Goal: Task Accomplishment & Management: Complete application form

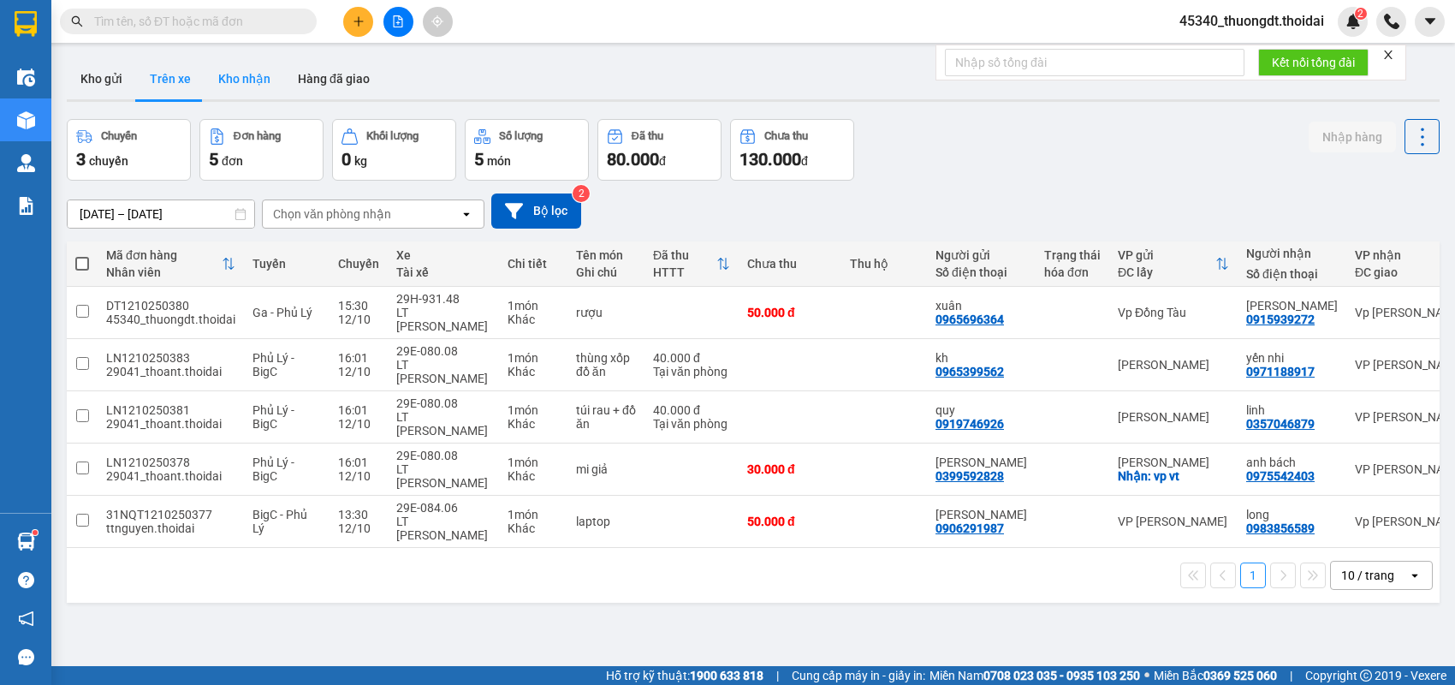
click at [239, 88] on button "Kho nhận" at bounding box center [245, 78] width 80 height 41
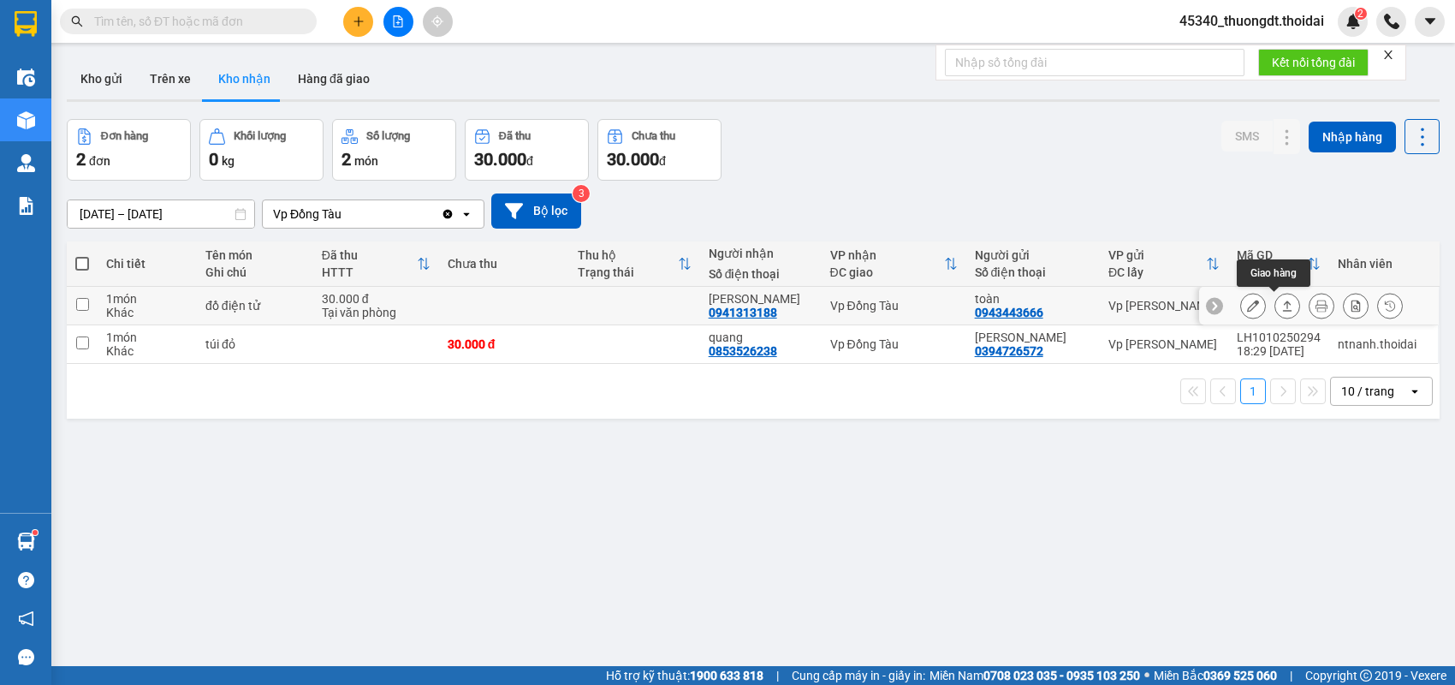
click at [1281, 300] on icon at bounding box center [1287, 306] width 12 height 12
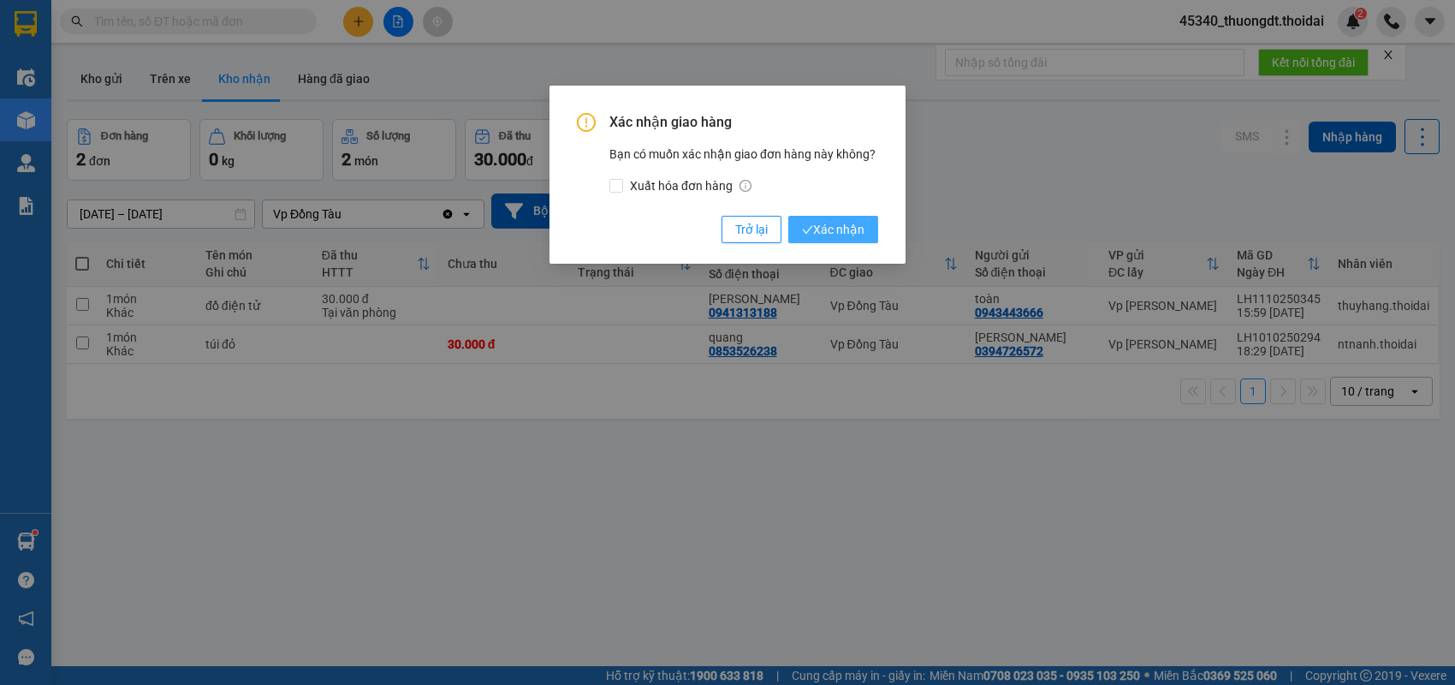
click at [821, 232] on span "Xác nhận" at bounding box center [833, 229] width 62 height 19
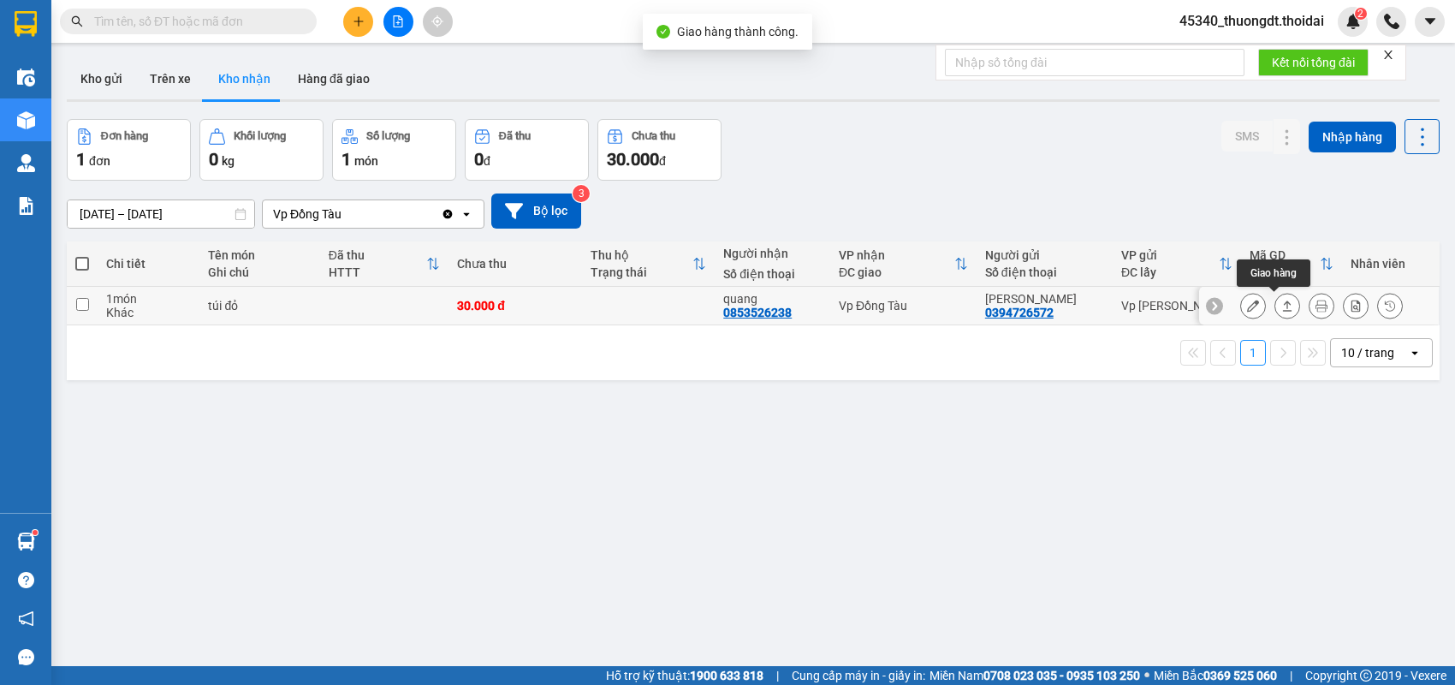
click at [1283, 310] on icon at bounding box center [1287, 305] width 9 height 10
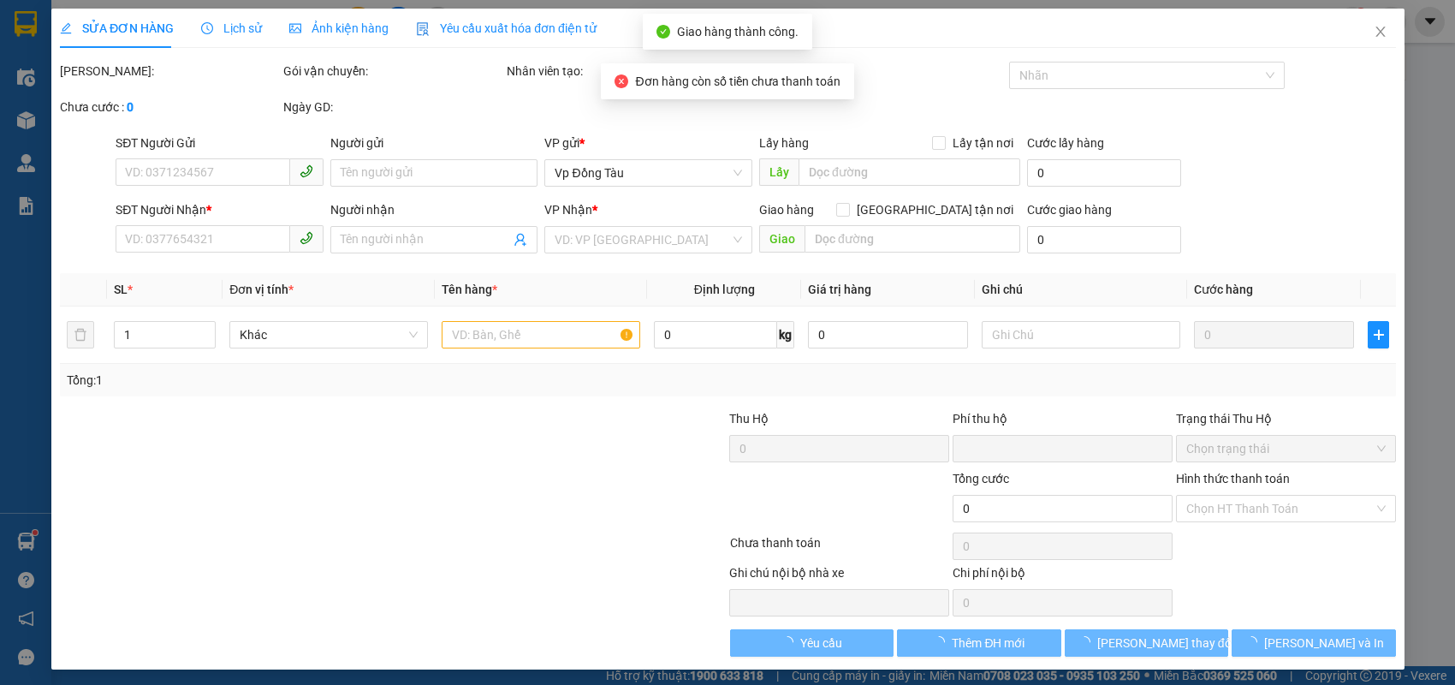
type input "0394726572"
type input "[PERSON_NAME]"
type input "0853526238"
type input "quang"
type input "0"
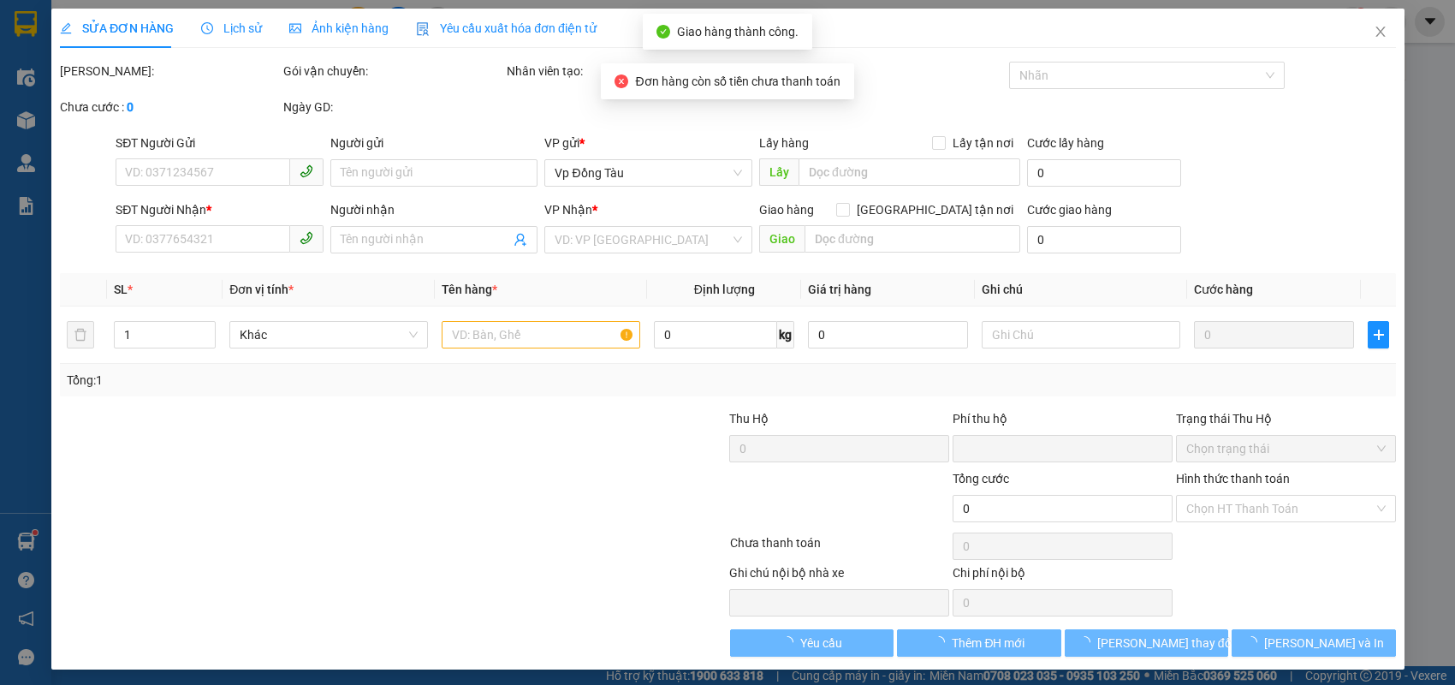
type input "30.000"
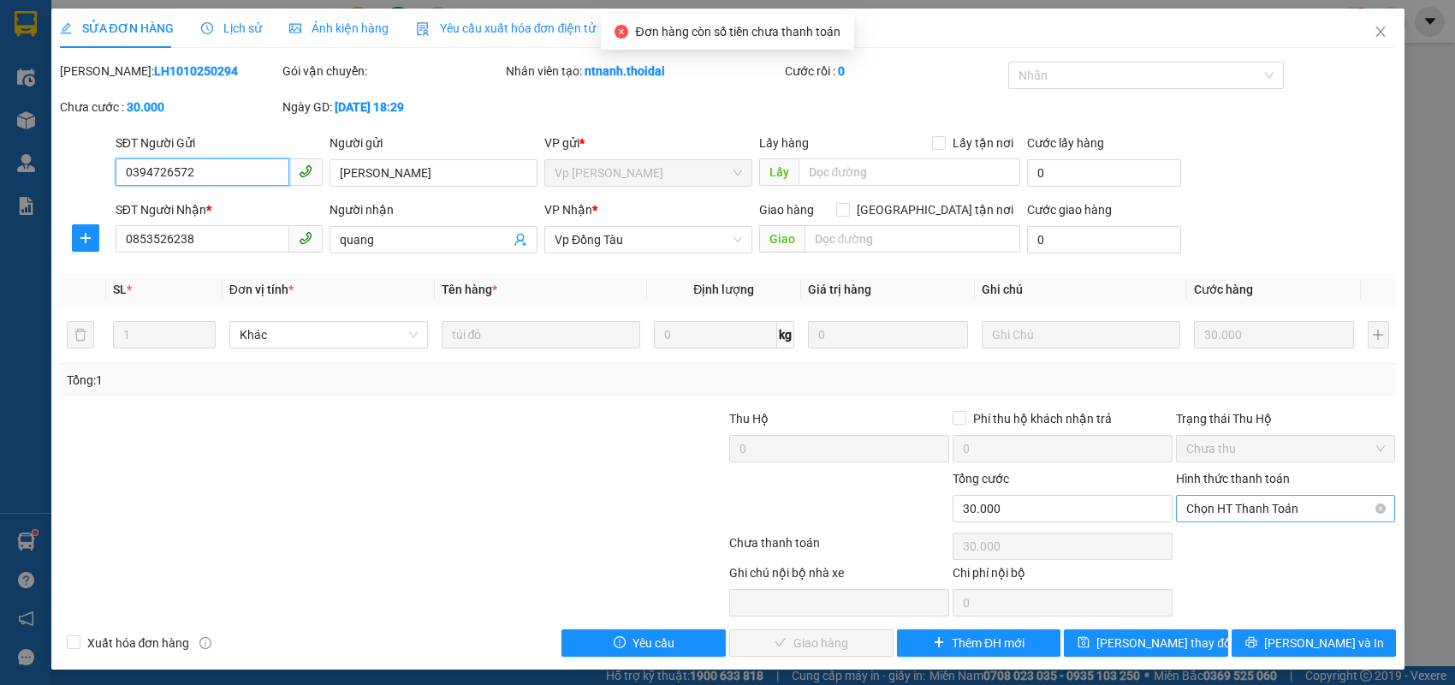
click at [1261, 508] on span "Chọn HT Thanh Toán" at bounding box center [1285, 509] width 199 height 26
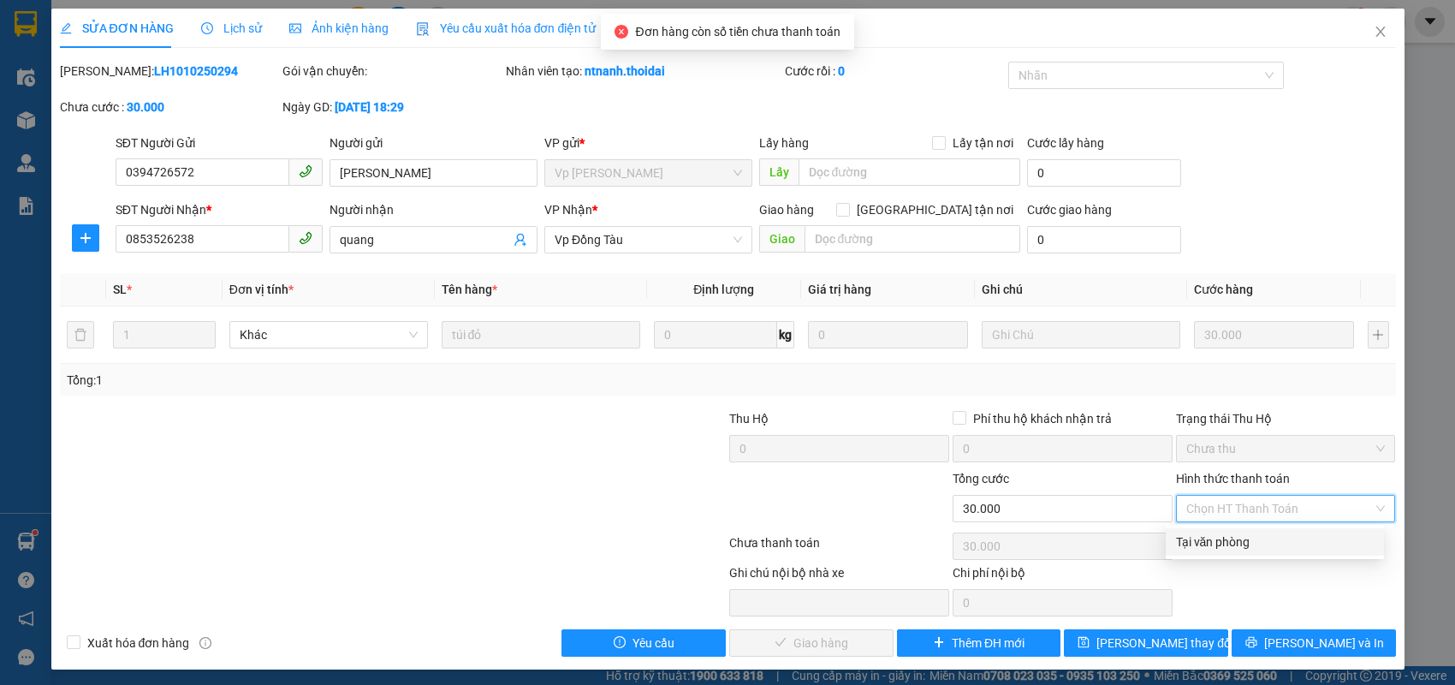
click at [1231, 546] on div "Tại văn phòng" at bounding box center [1275, 541] width 198 height 19
type input "0"
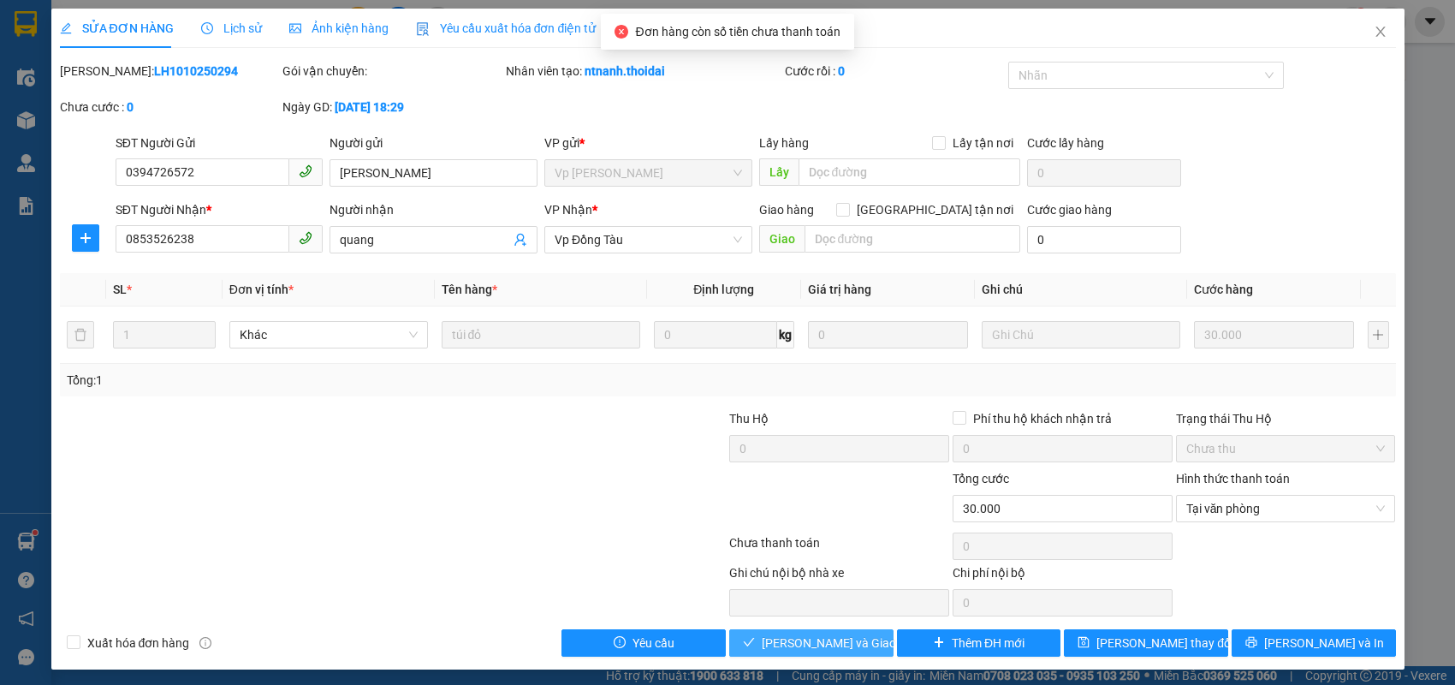
click at [806, 641] on span "[PERSON_NAME] và Giao hàng" at bounding box center [844, 642] width 164 height 19
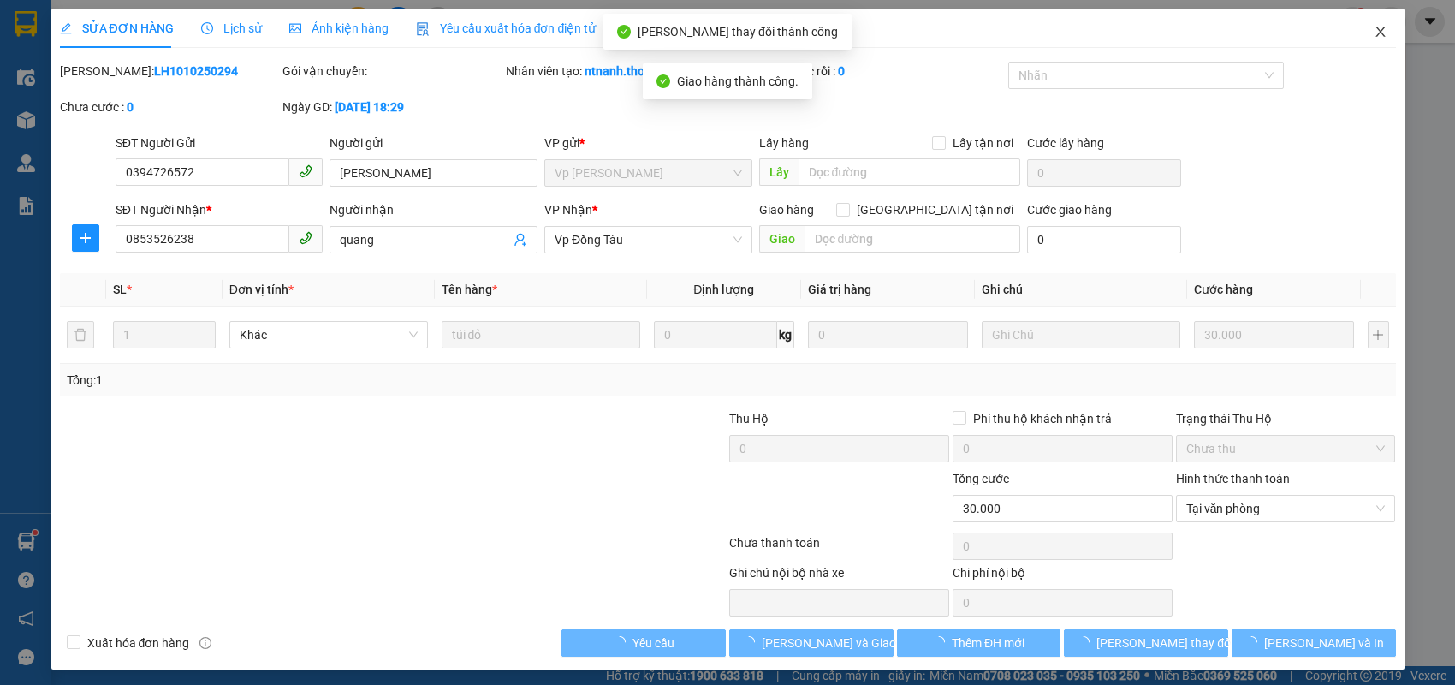
click at [1374, 38] on icon "close" at bounding box center [1381, 32] width 14 height 14
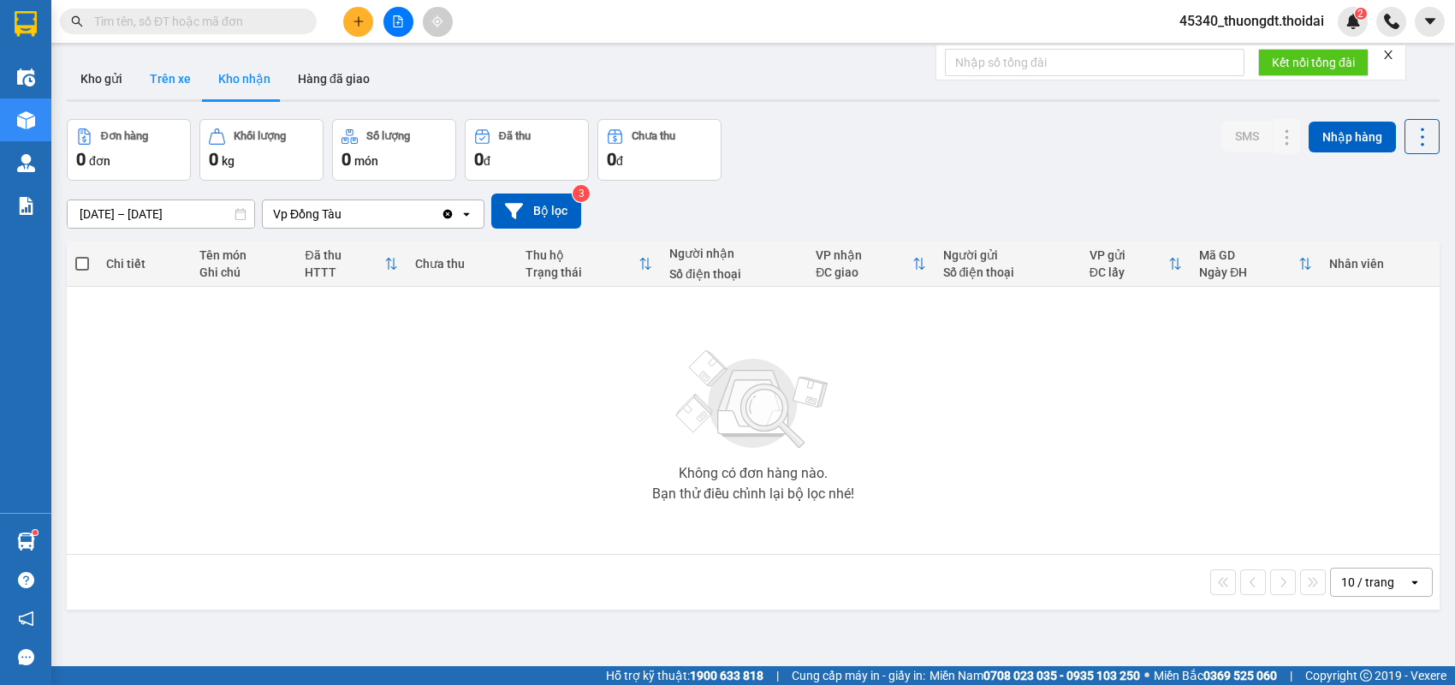
click at [164, 72] on button "Trên xe" at bounding box center [170, 78] width 68 height 41
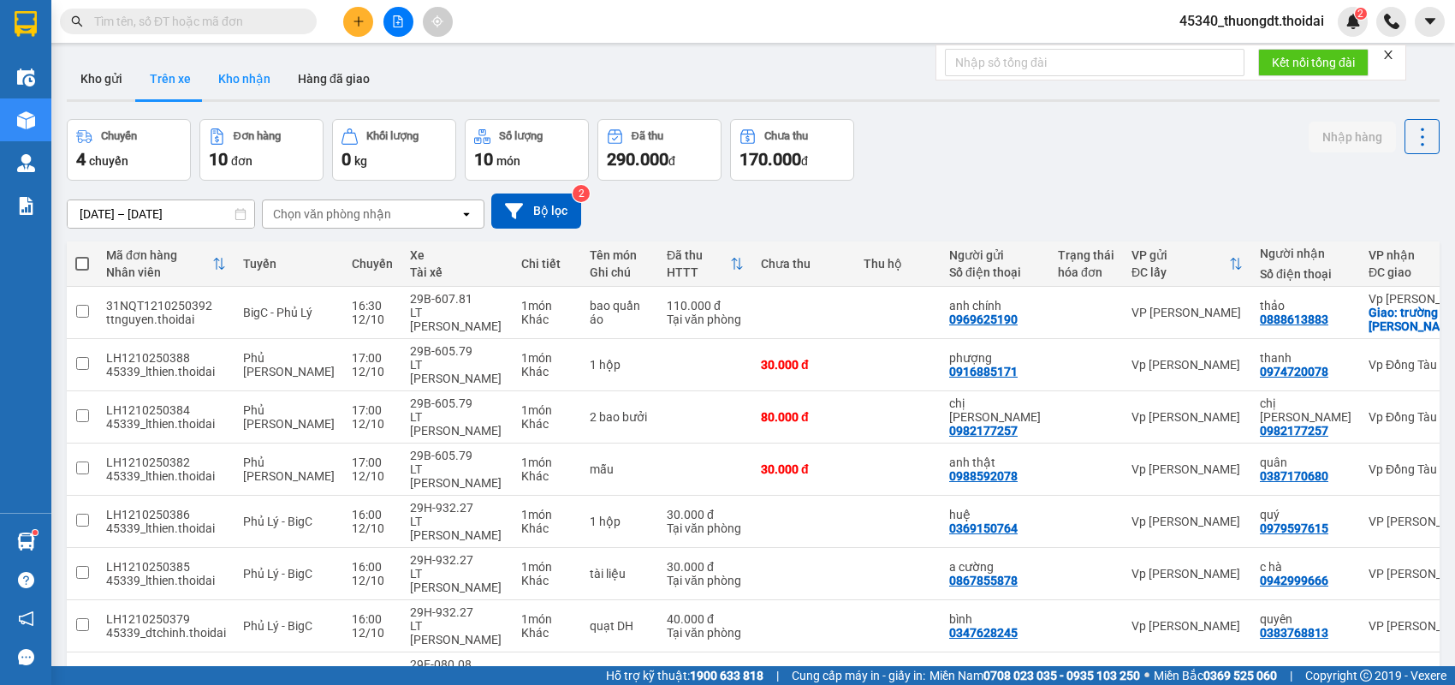
click at [233, 86] on button "Kho nhận" at bounding box center [245, 78] width 80 height 41
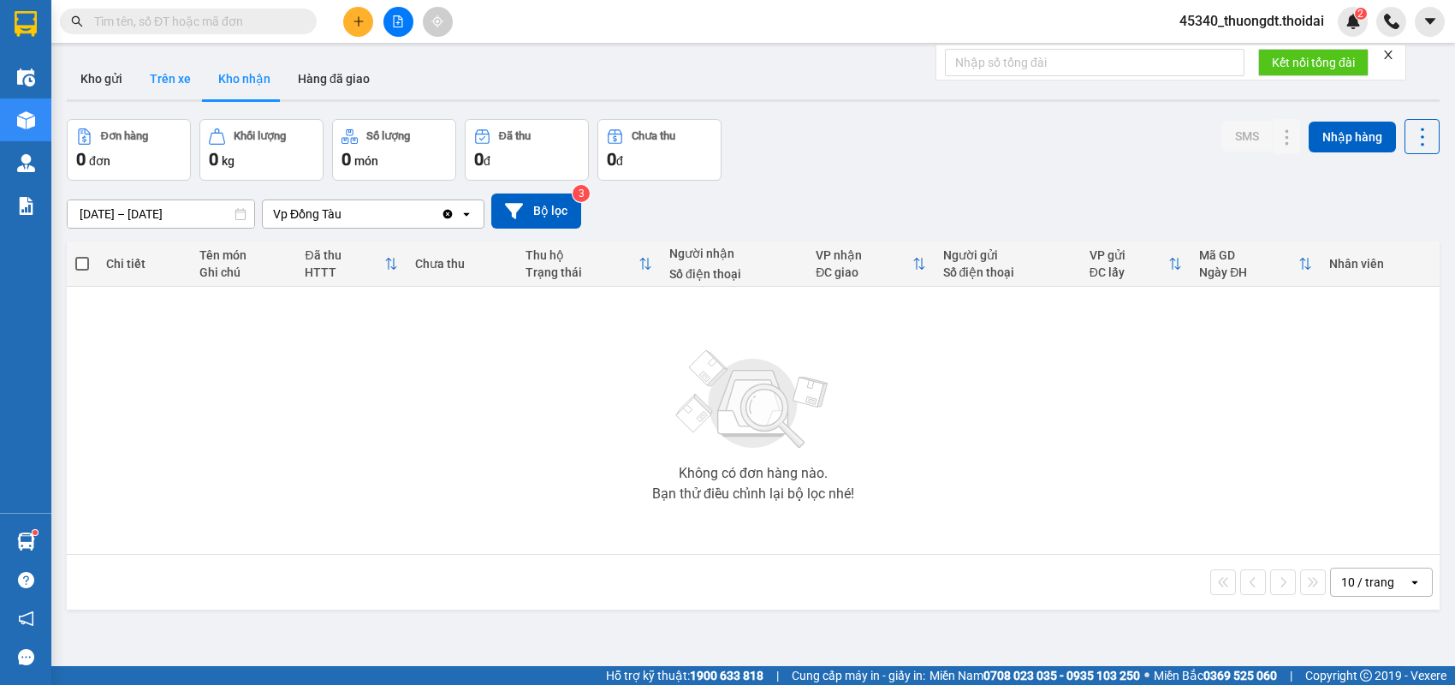
click at [165, 84] on button "Trên xe" at bounding box center [170, 78] width 68 height 41
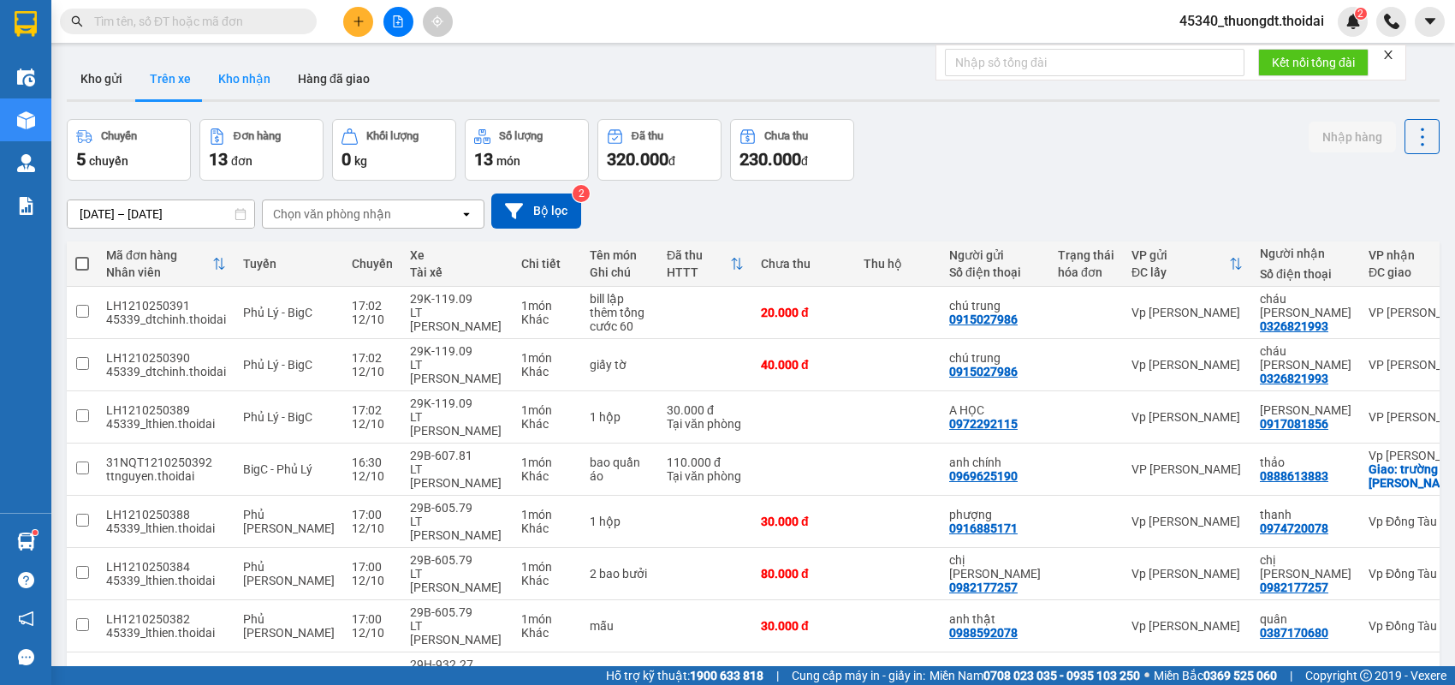
click at [252, 81] on button "Kho nhận" at bounding box center [245, 78] width 80 height 41
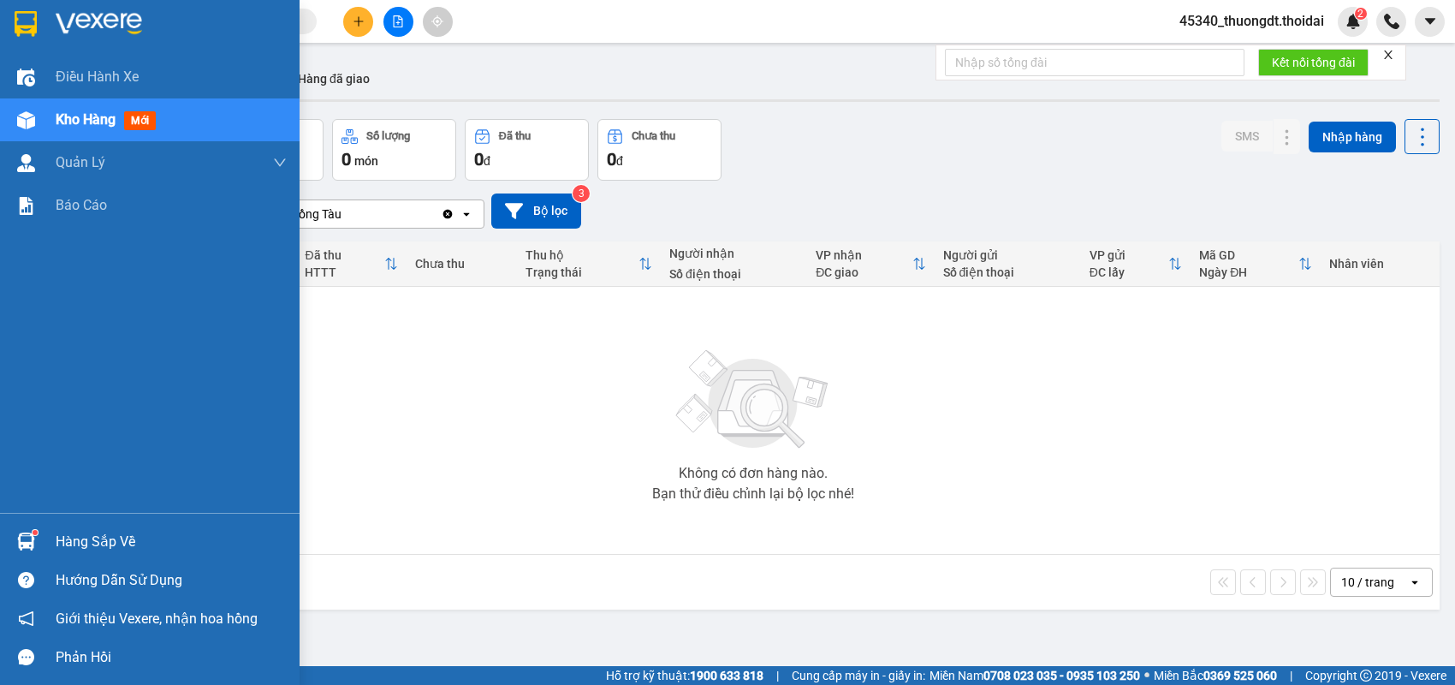
click at [81, 540] on div "Hàng sắp về" at bounding box center [171, 542] width 231 height 26
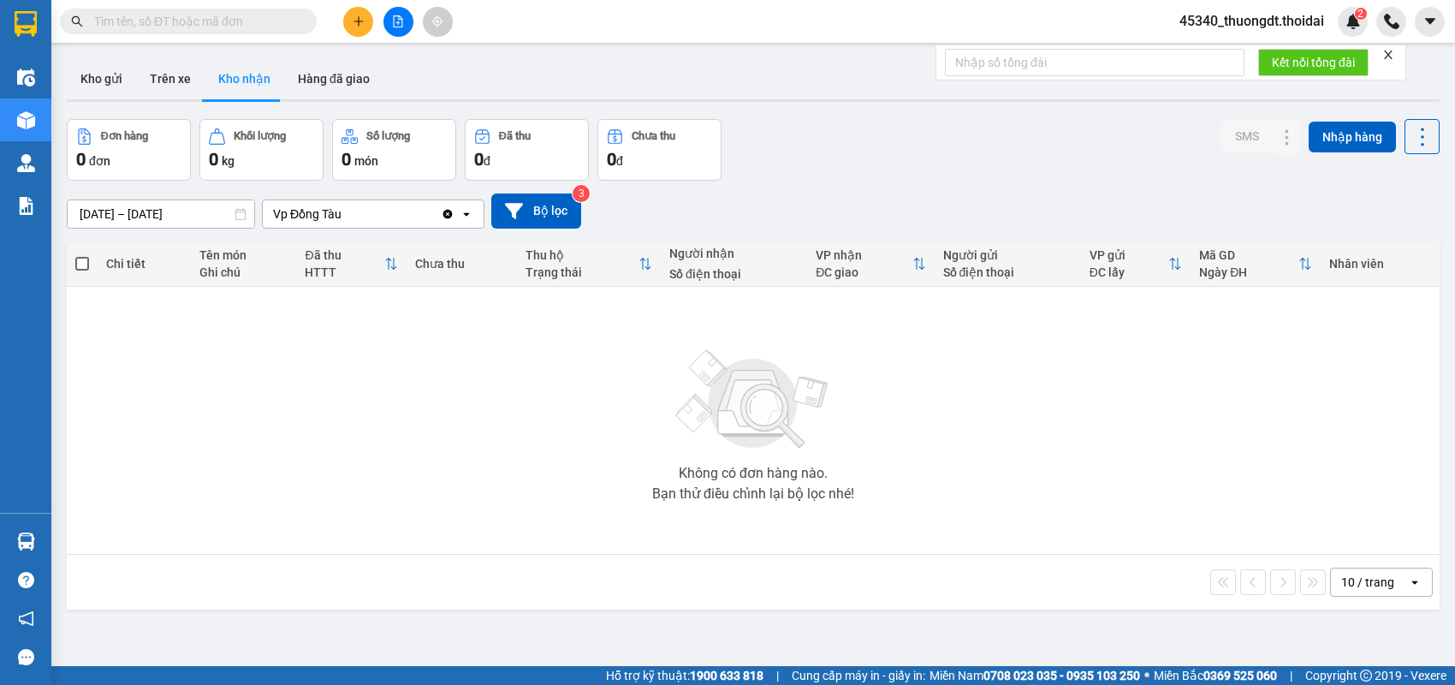
click at [444, 391] on section "Kết quả tìm kiếm ( 17 ) Bộ lọc Mã ĐH Trạng thái Món hàng Thu hộ Tổng cước Chưa …" at bounding box center [727, 342] width 1455 height 685
click at [167, 86] on button "Trên xe" at bounding box center [170, 78] width 68 height 41
